Goal: Navigation & Orientation: Find specific page/section

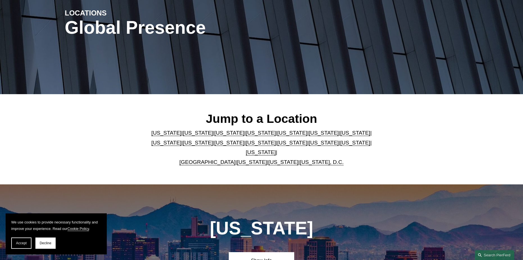
scroll to position [84, 0]
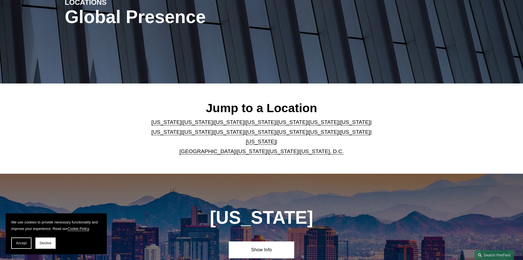
click at [340, 135] on link "Pennsylvania" at bounding box center [355, 132] width 30 height 6
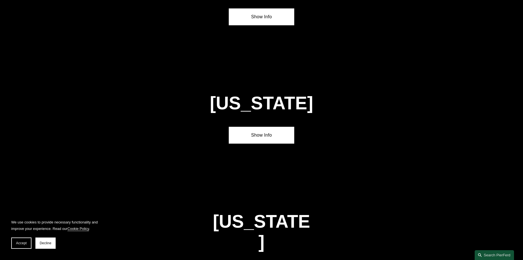
scroll to position [1792, 0]
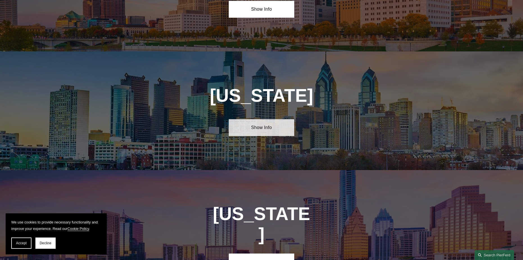
click at [274, 119] on link "Show Info" at bounding box center [261, 127] width 65 height 17
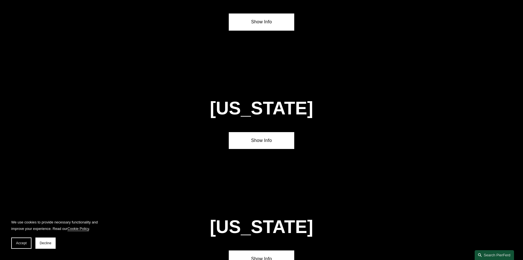
scroll to position [1286, 0]
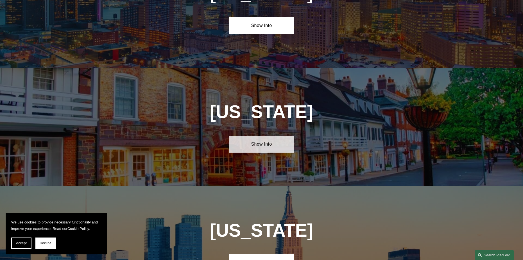
click at [280, 136] on link "Show Info" at bounding box center [261, 144] width 65 height 17
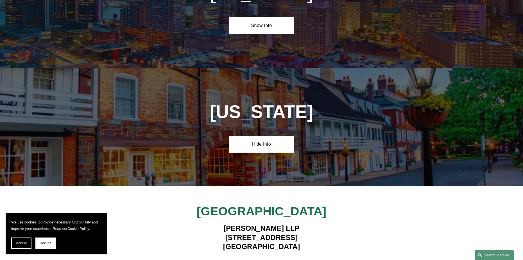
click at [279, 259] on span "View Lawyers ➔" at bounding box center [262, 262] width 40 height 6
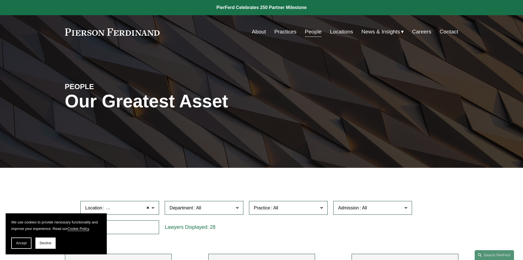
click at [417, 29] on link "Careers" at bounding box center [421, 31] width 19 height 11
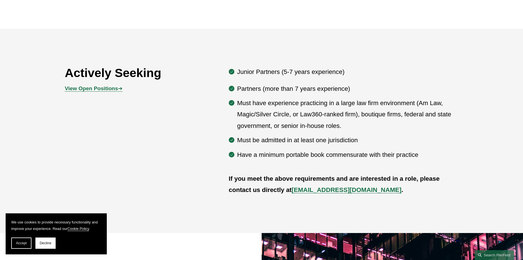
scroll to position [309, 0]
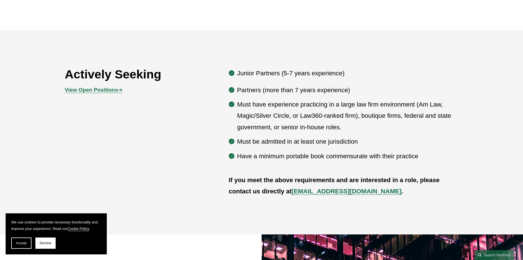
click at [120, 91] on span "View Open Positions ➔" at bounding box center [94, 90] width 58 height 6
